Goal: Information Seeking & Learning: Learn about a topic

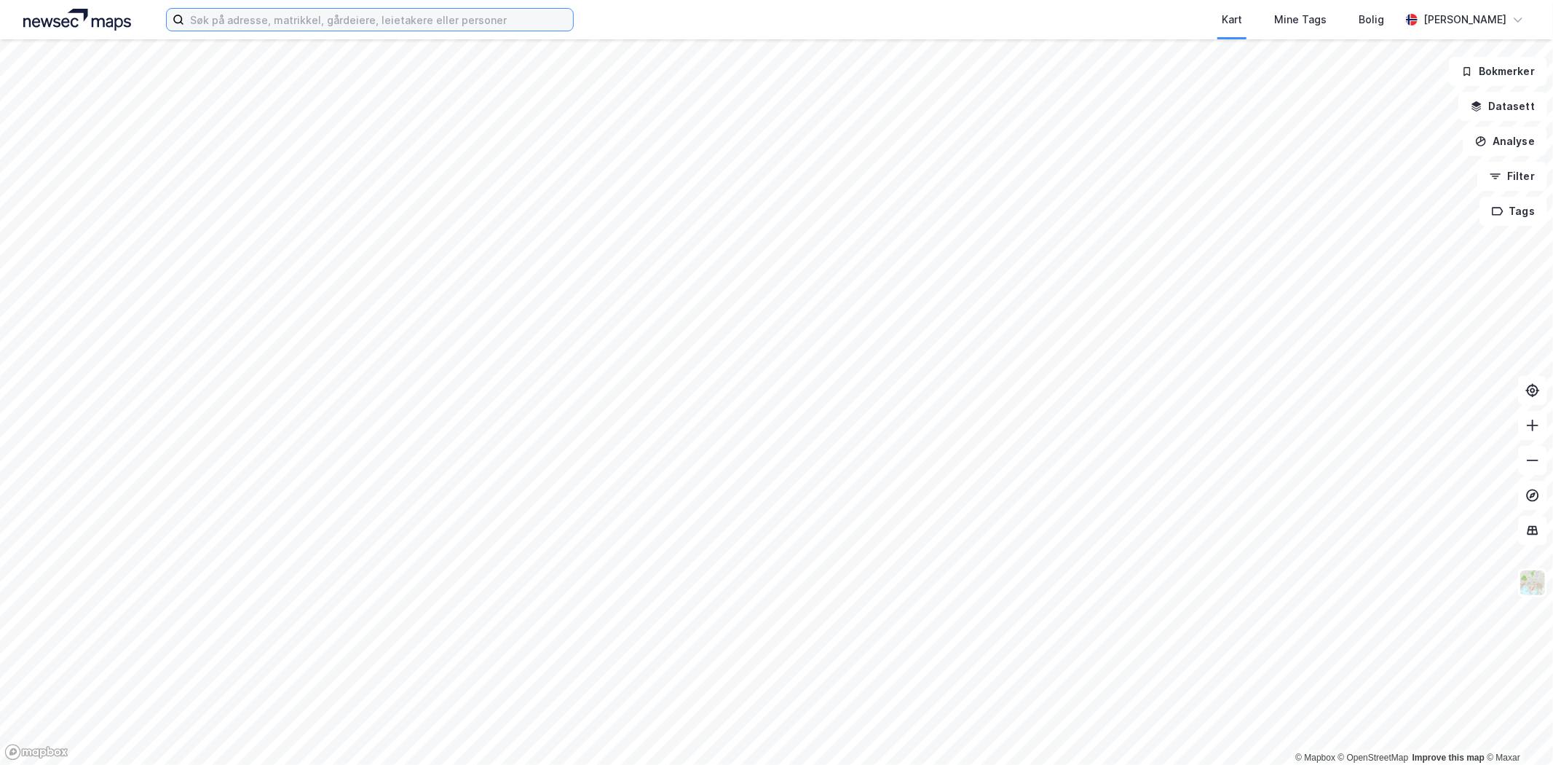
click at [274, 18] on input at bounding box center [378, 20] width 389 height 22
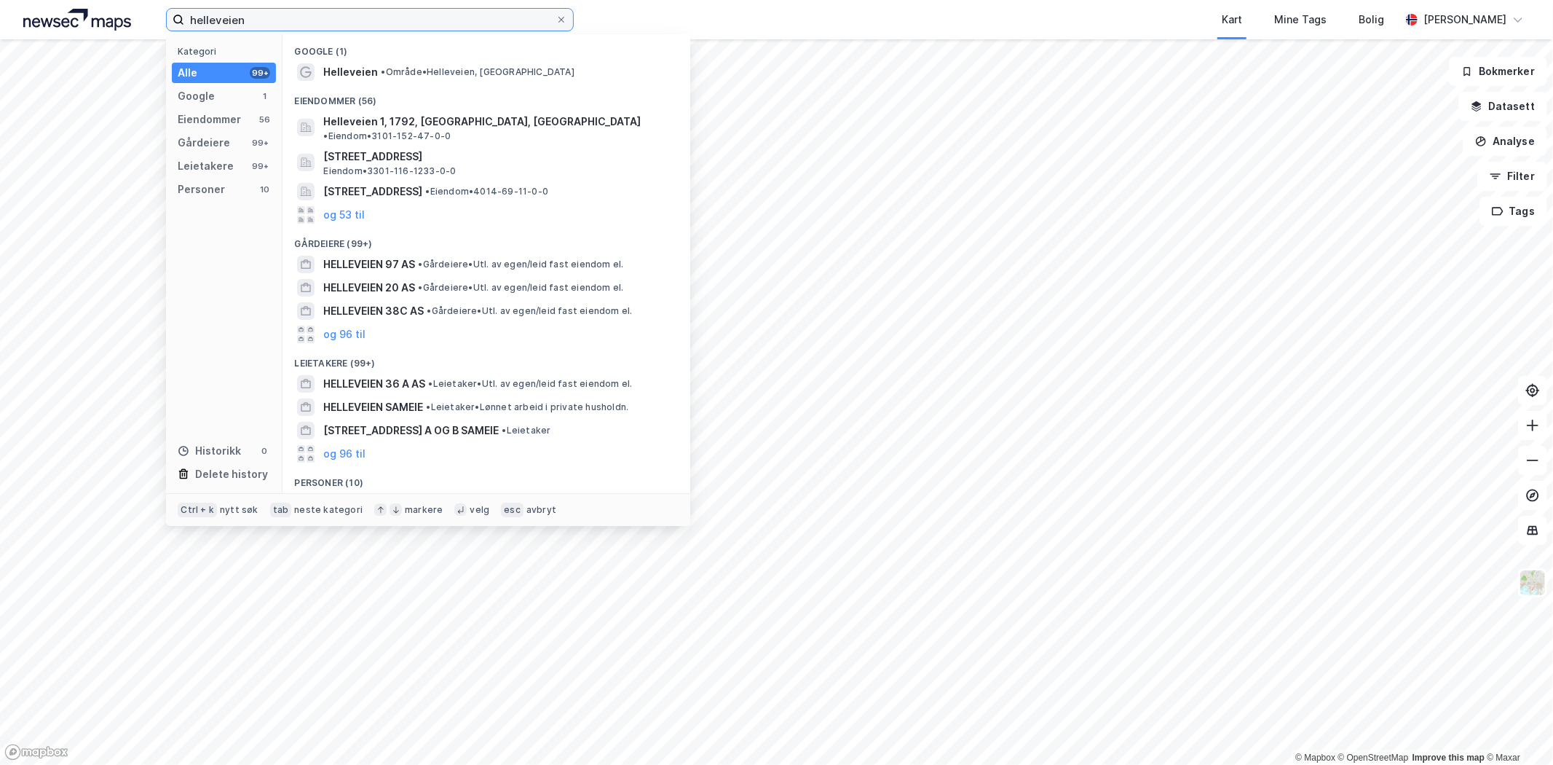
type input "helleveien"
click at [447, 74] on span "• Område • [GEOGRAPHIC_DATA], [GEOGRAPHIC_DATA]" at bounding box center [477, 72] width 193 height 12
